Goal: Submit feedback/report problem: Submit feedback/report problem

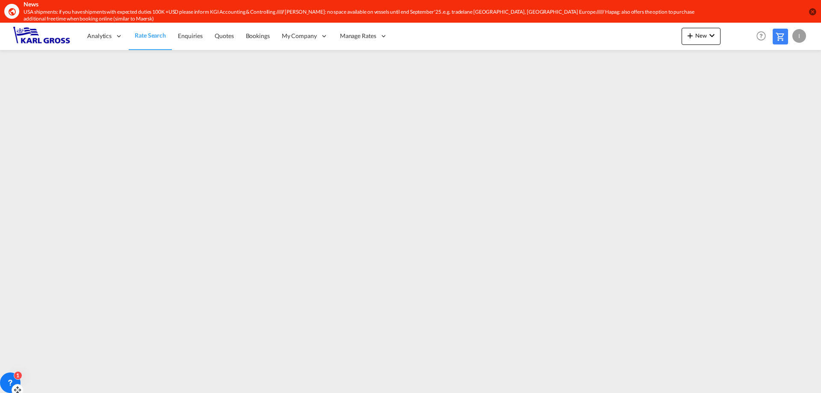
click at [13, 380] on icon at bounding box center [10, 383] width 9 height 9
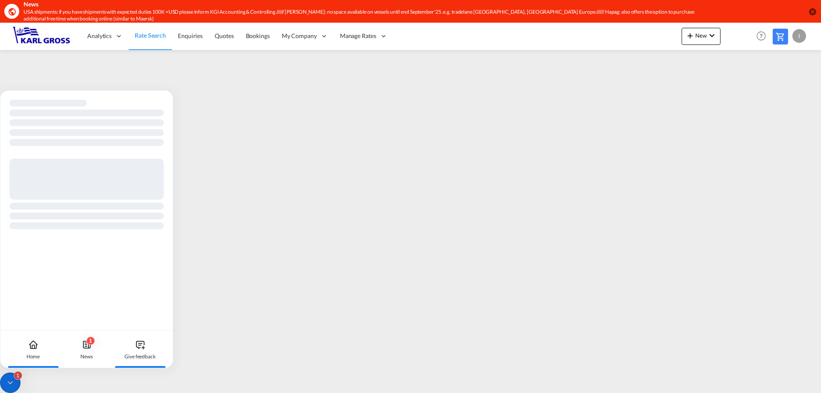
click at [143, 347] on icon at bounding box center [143, 348] width 0 height 3
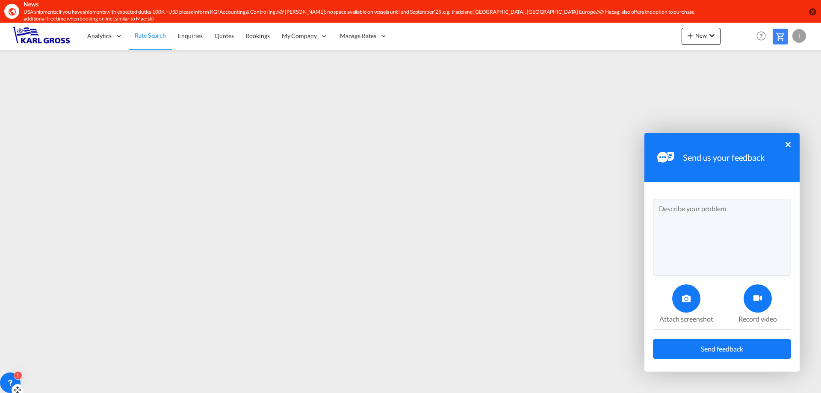
click at [715, 221] on textarea at bounding box center [722, 237] width 138 height 77
click at [694, 208] on textarea at bounding box center [722, 237] width 138 height 77
click at [680, 222] on textarea "Dear all, Maersk pre carriage rate are not diplayed at all anymore. When I look…" at bounding box center [722, 237] width 138 height 77
click at [722, 255] on textarea "Dear all, Maersk/Hapag pre carriage rate are not diplayed at all anymore. When …" at bounding box center [722, 237] width 138 height 77
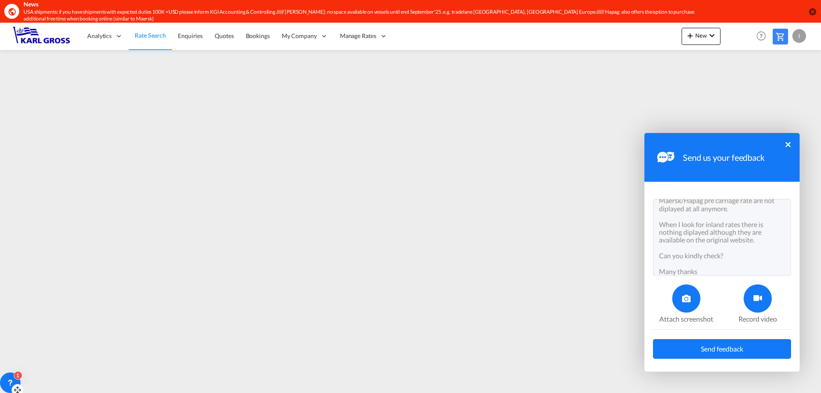
type textarea "Dear all, Maersk/Hapag pre carriage rate are not diplayed at all anymore. When …"
click at [752, 302] on div at bounding box center [758, 299] width 28 height 28
click at [750, 305] on div at bounding box center [758, 299] width 28 height 28
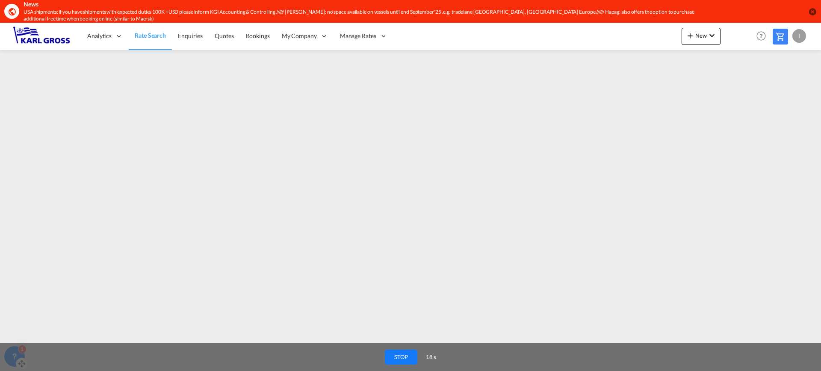
click at [392, 351] on button "STOP" at bounding box center [401, 357] width 33 height 15
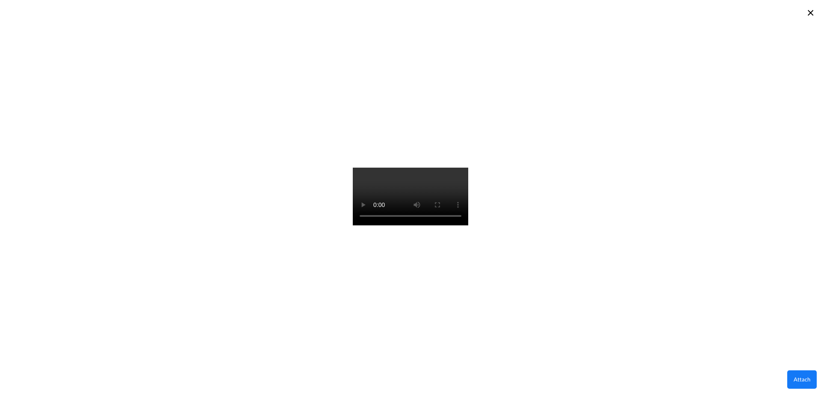
click at [797, 375] on button "Attach" at bounding box center [803, 380] width 30 height 18
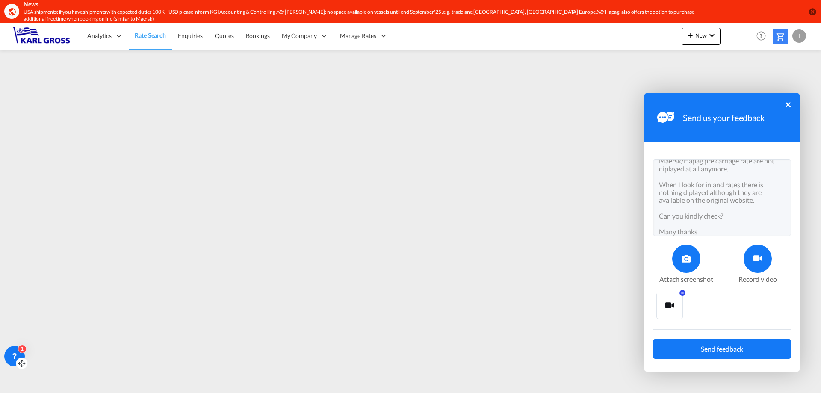
click at [760, 348] on button "Send feedback" at bounding box center [722, 349] width 138 height 20
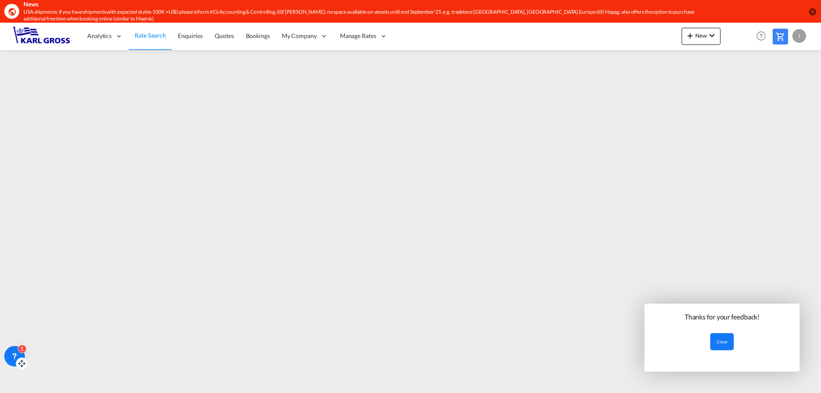
click at [727, 341] on button "Close" at bounding box center [723, 341] width 24 height 17
